Goal: Information Seeking & Learning: Learn about a topic

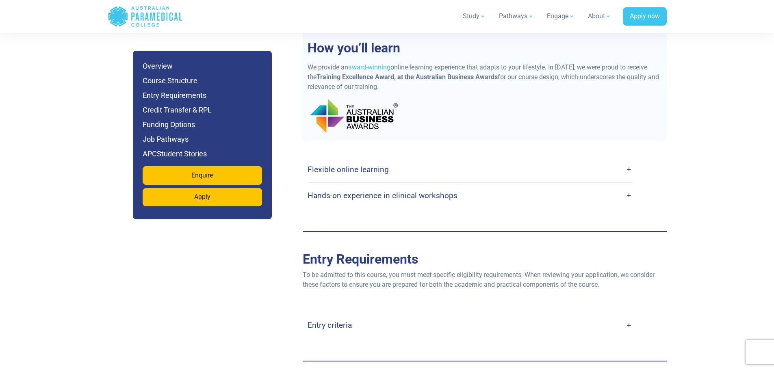
scroll to position [1828, 0]
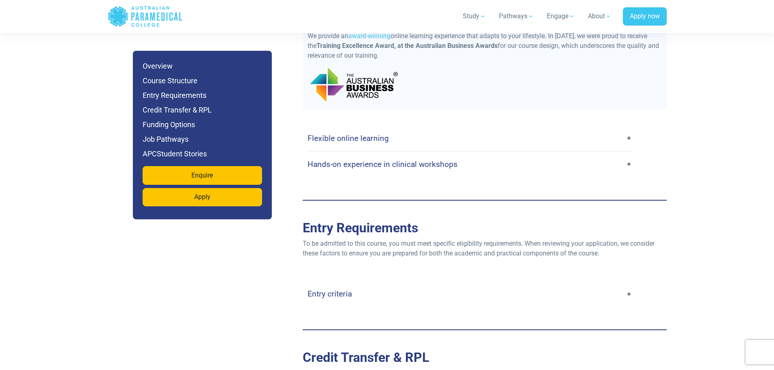
click at [389, 129] on link "Flexible online learning" at bounding box center [470, 138] width 325 height 19
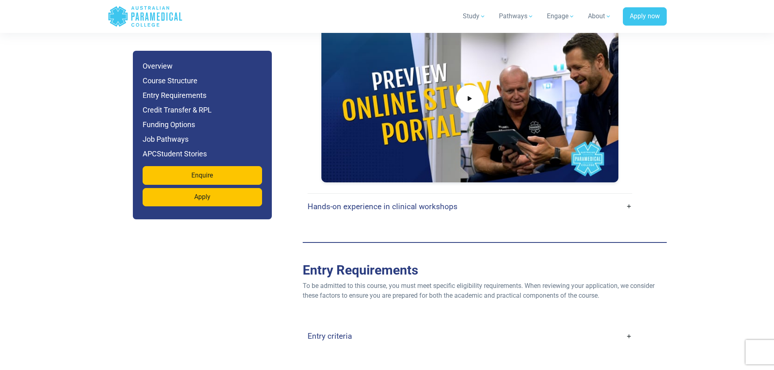
scroll to position [2072, 0]
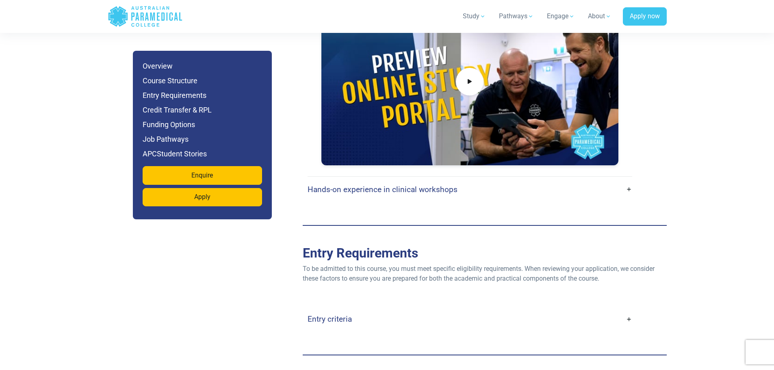
click at [419, 180] on link "Hands-on experience in clinical workshops" at bounding box center [470, 189] width 325 height 19
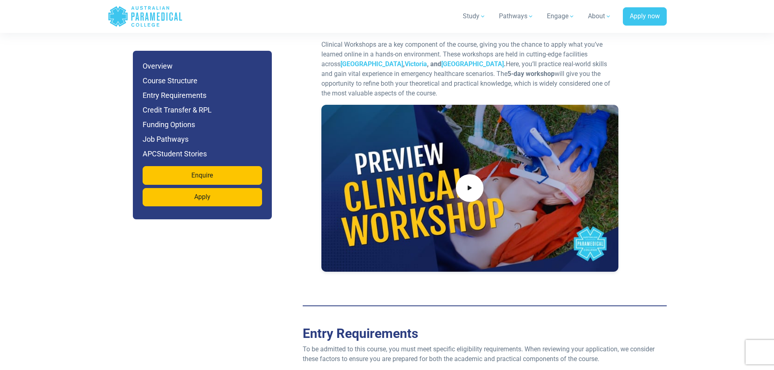
scroll to position [2397, 0]
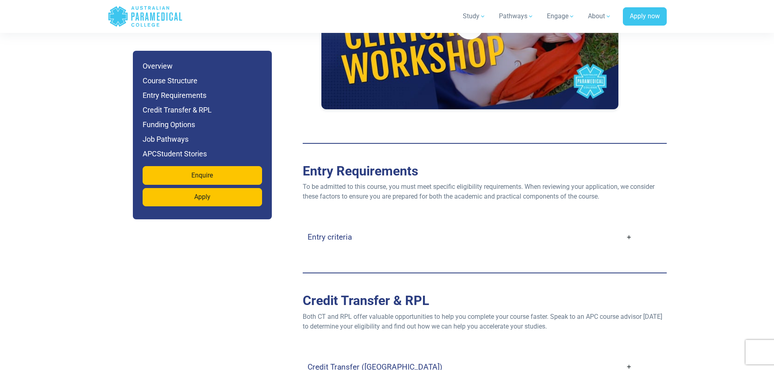
click at [438, 227] on link "Entry criteria" at bounding box center [470, 236] width 325 height 19
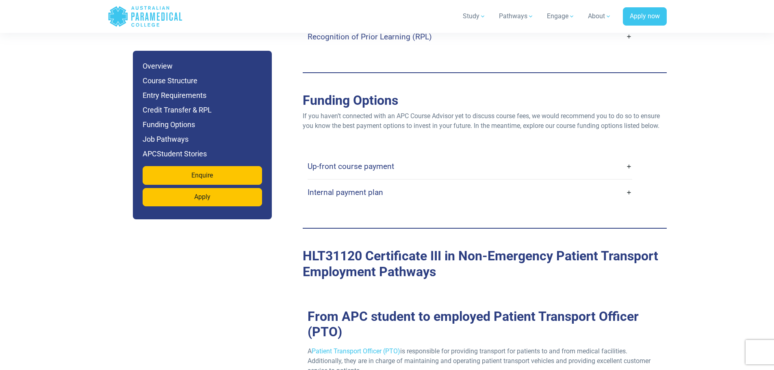
scroll to position [3006, 0]
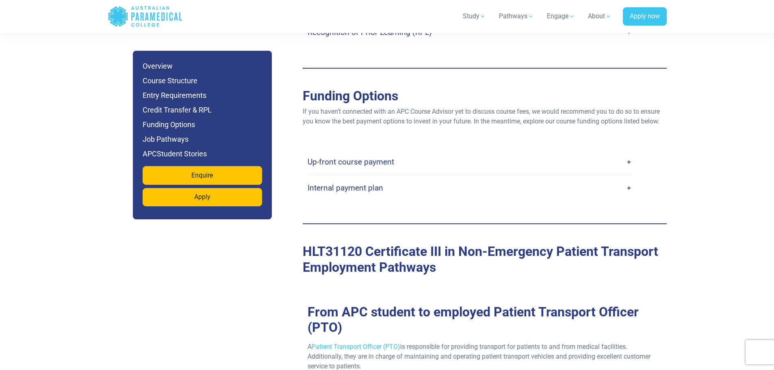
click at [427, 152] on link "Up-front course payment" at bounding box center [470, 161] width 325 height 19
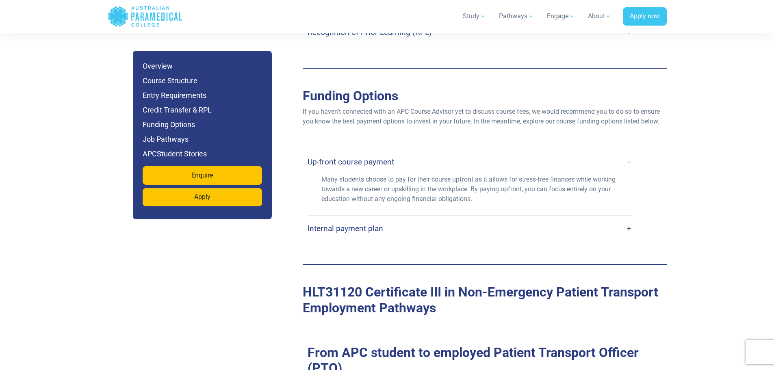
click at [435, 219] on link "Internal payment plan" at bounding box center [470, 228] width 325 height 19
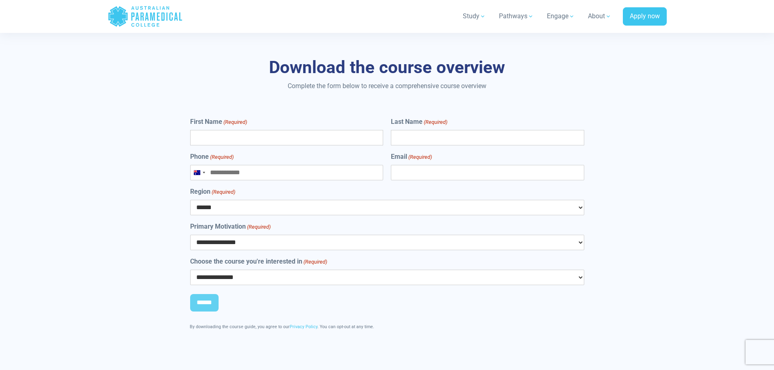
scroll to position [4550, 0]
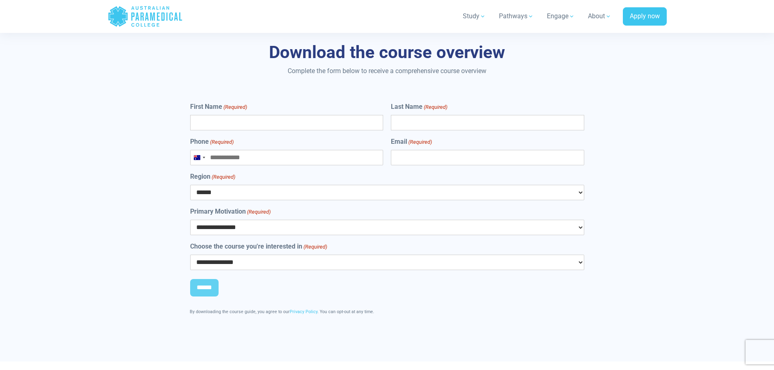
click at [428, 220] on select "**********" at bounding box center [387, 227] width 394 height 15
click at [301, 220] on select "**********" at bounding box center [387, 227] width 394 height 15
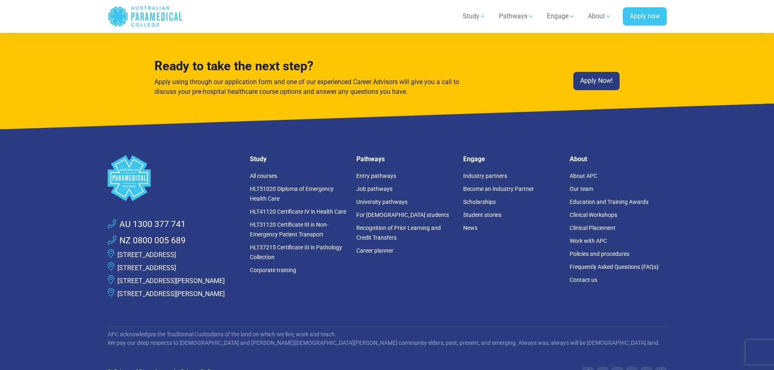
scroll to position [5443, 0]
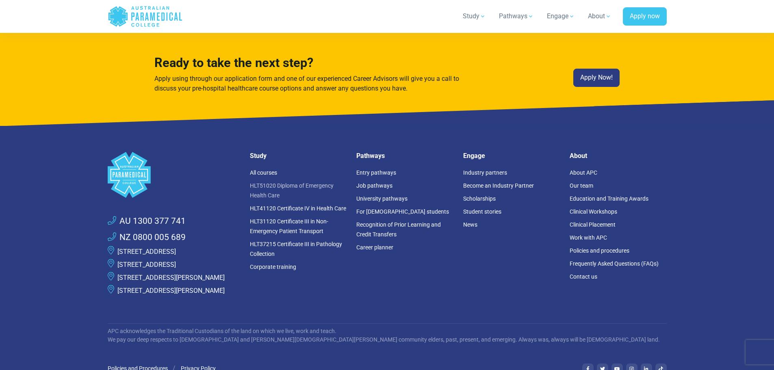
click at [282, 182] on link "HLT51020 Diploma of Emergency Health Care" at bounding box center [292, 190] width 84 height 16
click at [303, 218] on link "HLT31120 Certificate III in Non-Emergency Patient Transport" at bounding box center [289, 226] width 78 height 16
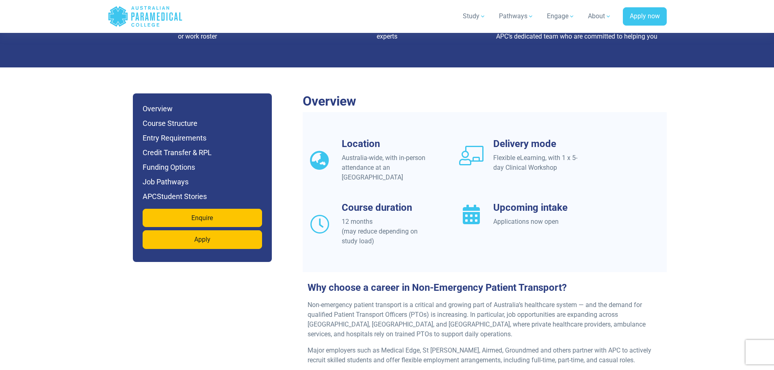
scroll to position [650, 0]
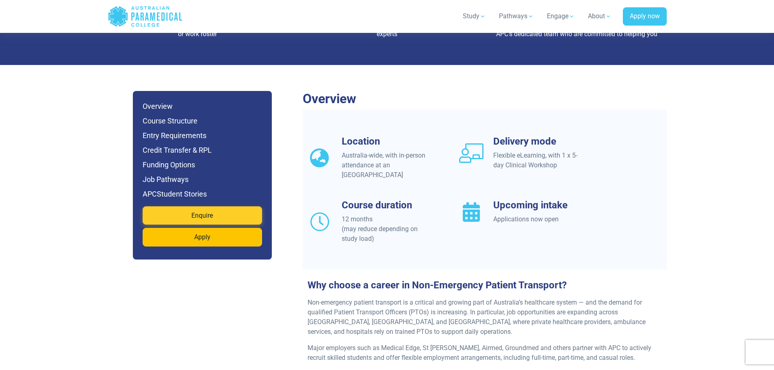
click at [219, 206] on link "Enquire" at bounding box center [202, 215] width 119 height 19
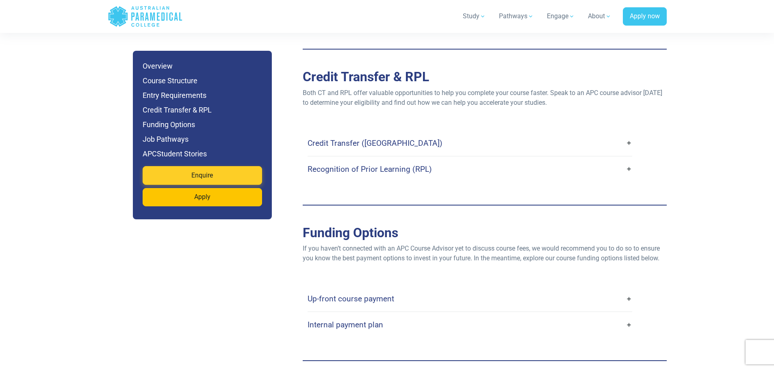
scroll to position [2105, 0]
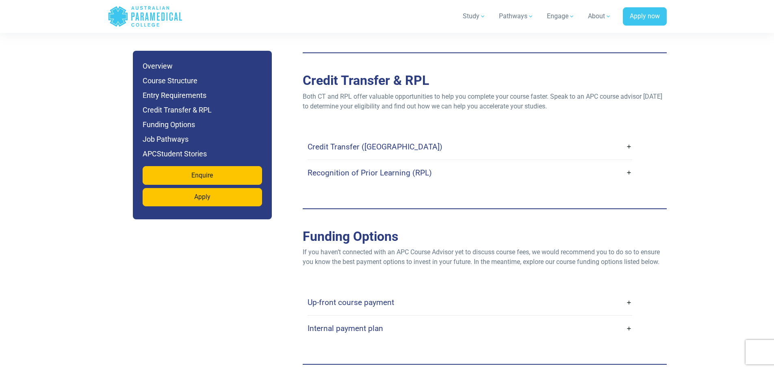
click at [411, 293] on link "Up-front course payment" at bounding box center [470, 302] width 325 height 19
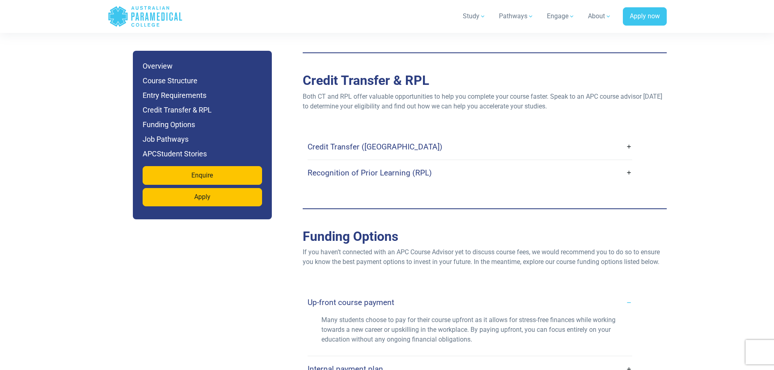
click at [414, 293] on link "Up-front course payment" at bounding box center [470, 302] width 325 height 19
